Goal: Task Accomplishment & Management: Check status

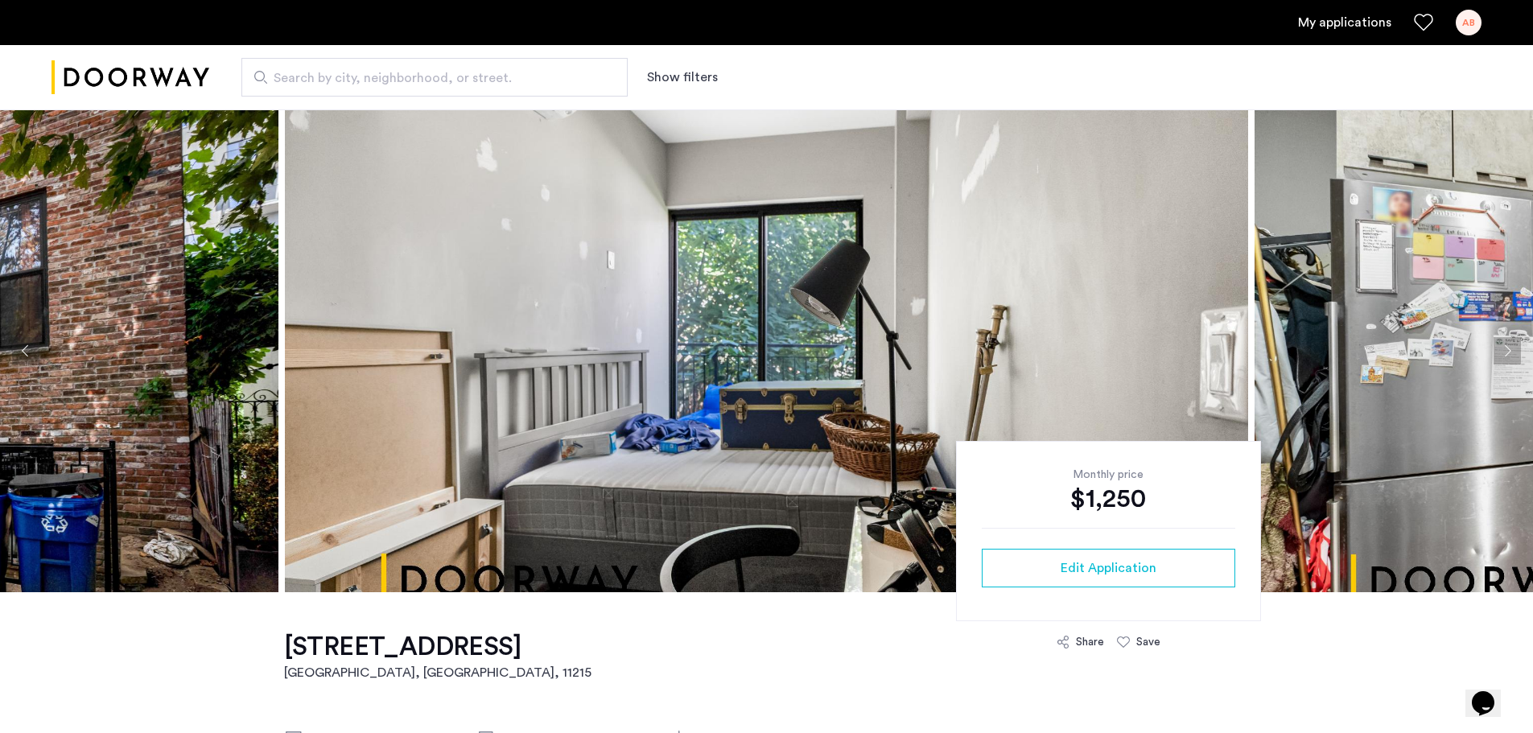
click at [1328, 29] on link "My applications" at bounding box center [1344, 22] width 93 height 19
